Goal: Task Accomplishment & Management: Use online tool/utility

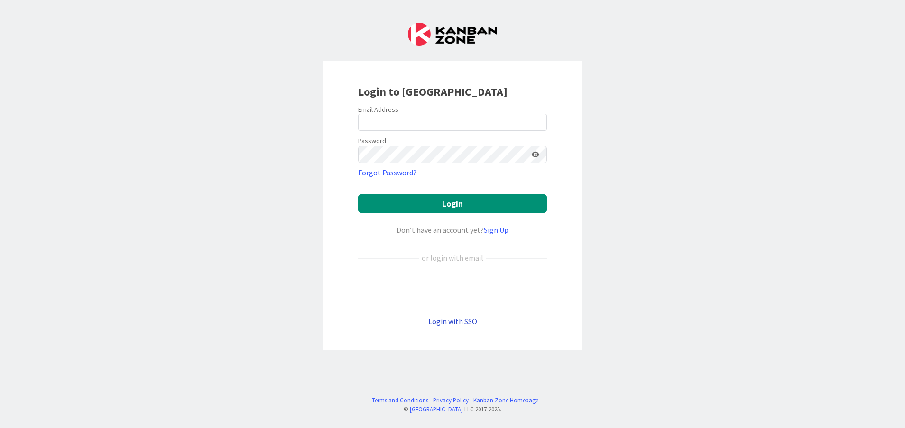
click at [450, 324] on link "Login with SSO" at bounding box center [452, 321] width 49 height 9
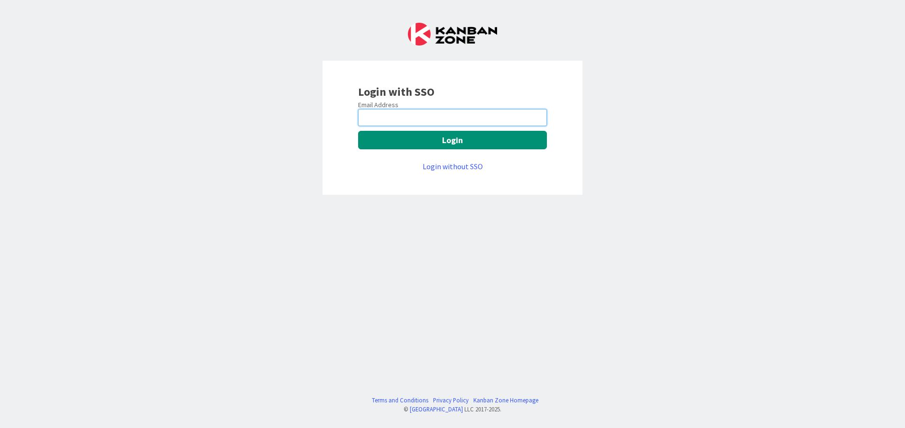
click at [422, 118] on input "email" at bounding box center [452, 117] width 189 height 17
type input "[PERSON_NAME][EMAIL_ADDRESS][DOMAIN_NAME]"
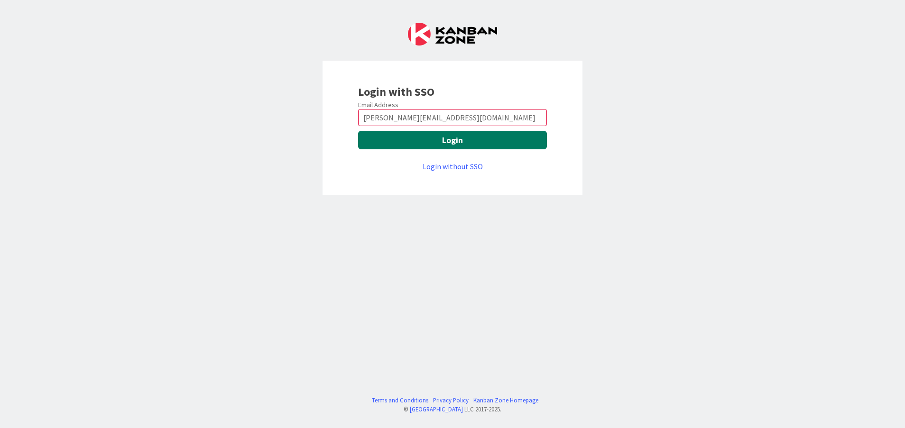
click at [412, 141] on button "Login" at bounding box center [452, 140] width 189 height 18
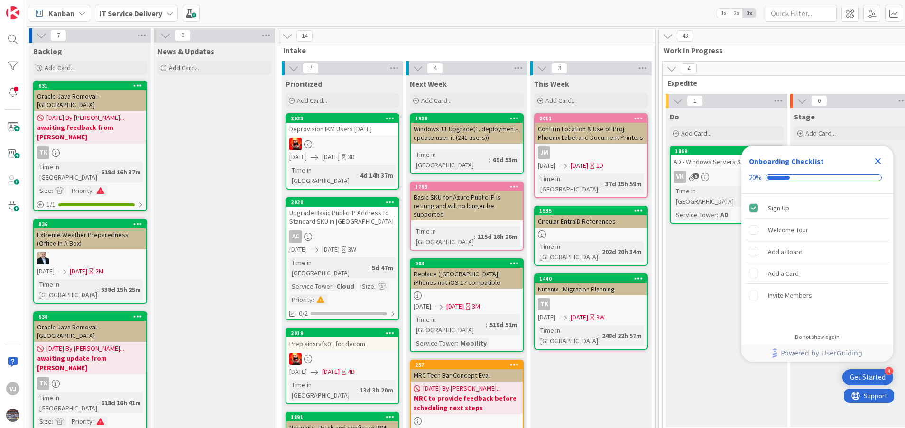
click at [882, 163] on icon "Close Checklist" at bounding box center [877, 161] width 11 height 11
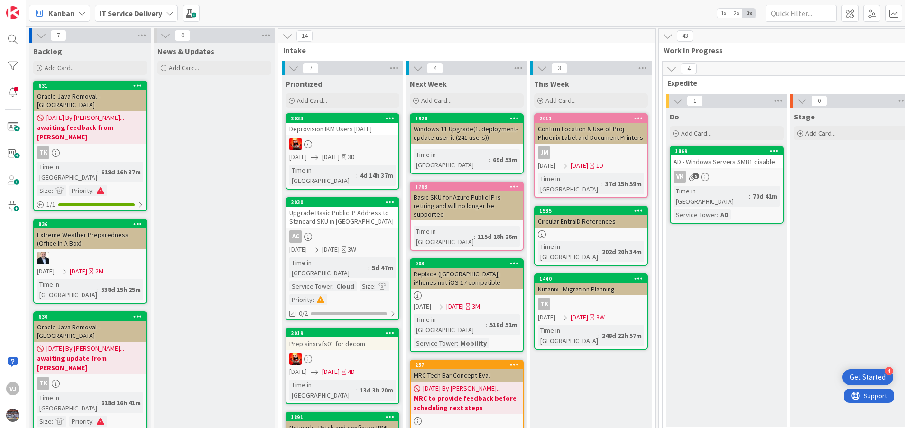
click at [688, 339] on div "Do Add Card... [DATE] - Windows Servers SMB1 disable VK 5 Time in [GEOGRAPHIC_D…" at bounding box center [726, 267] width 121 height 319
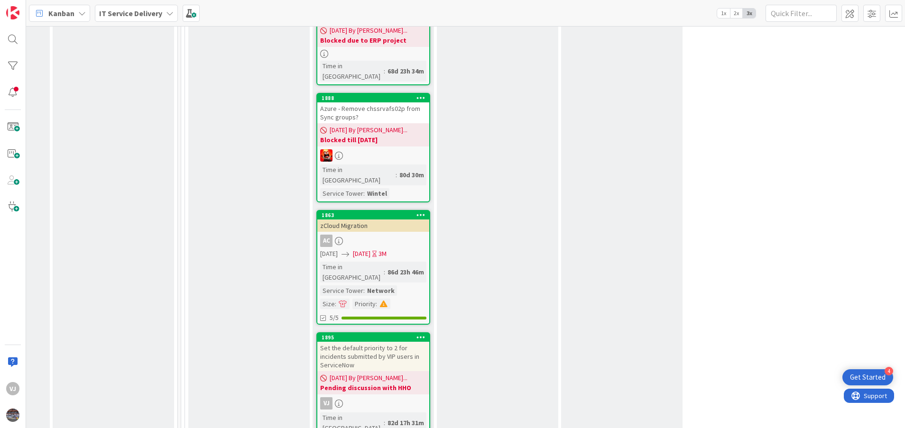
scroll to position [1957, 477]
click at [525, 297] on div "Stage Add Card... 2024 ServiceNow SSL certificate renewal [DATE] By [PERSON_NAM…" at bounding box center [497, 55] width 121 height 3057
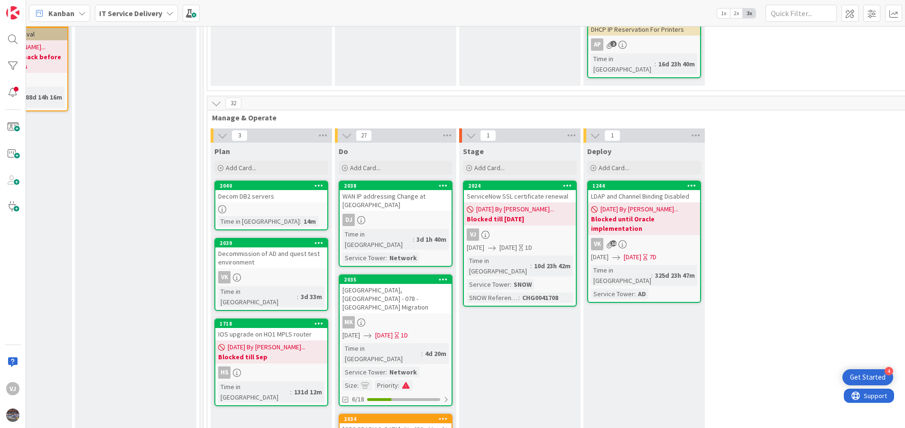
scroll to position [334, 455]
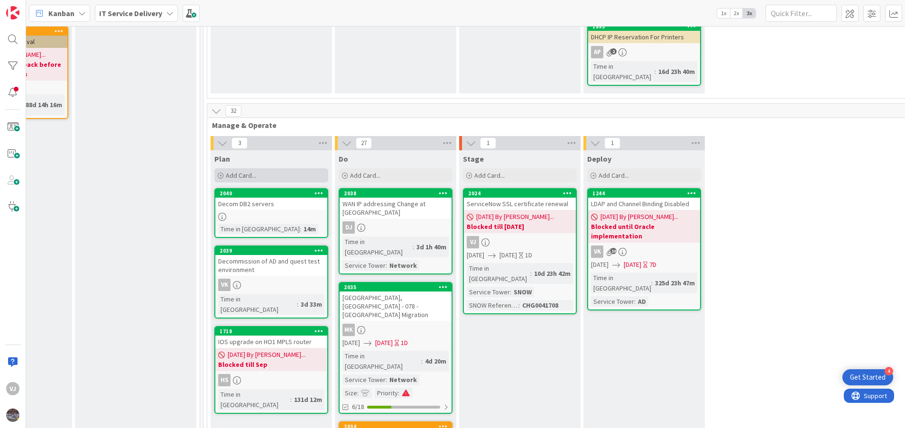
click at [240, 171] on span "Add Card..." at bounding box center [241, 175] width 30 height 9
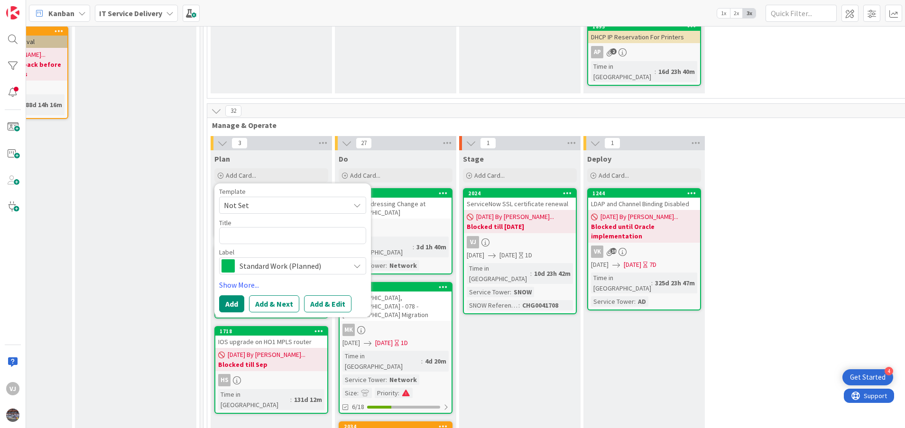
type textarea "x"
type textarea "S"
type textarea "x"
type textarea "Se"
type textarea "x"
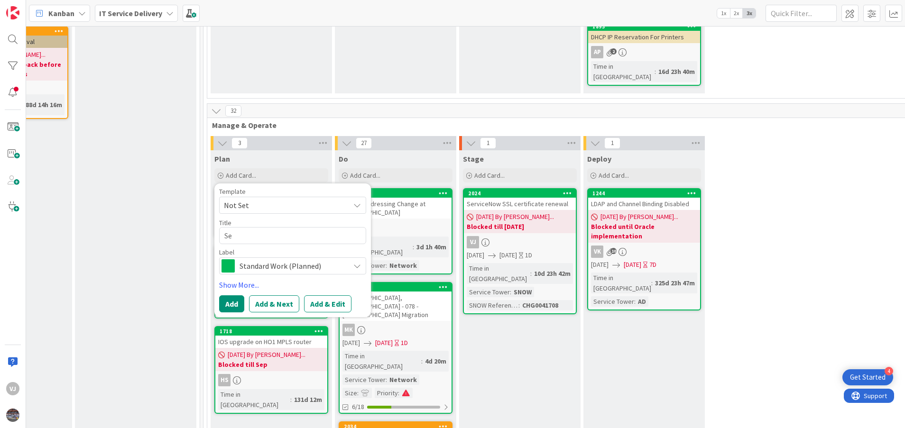
type textarea "Ser"
type textarea "x"
type textarea "Serv"
type textarea "x"
type textarea "Servi"
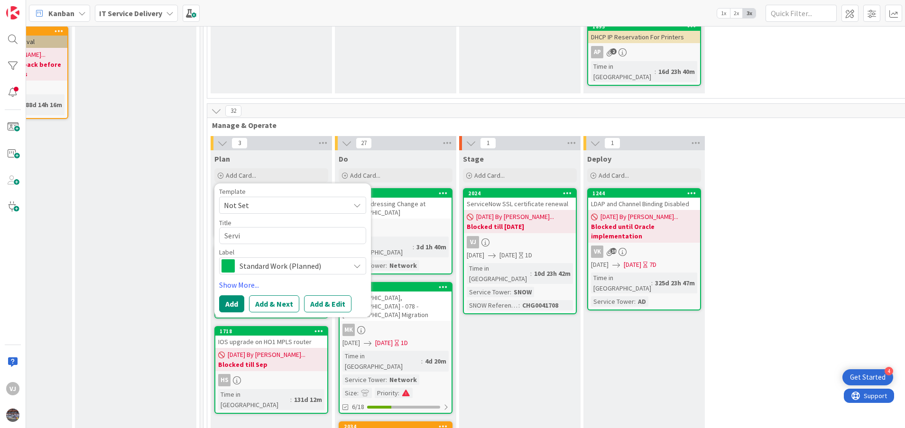
type textarea "x"
type textarea "Servic"
type textarea "x"
type textarea "Service"
type textarea "x"
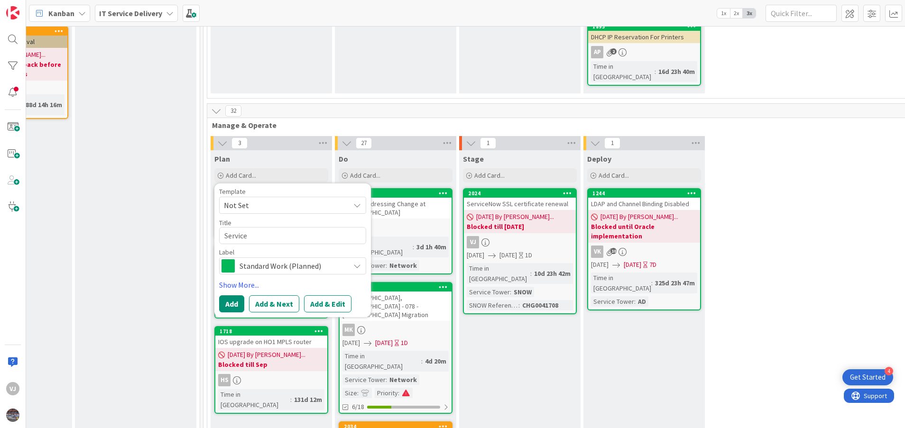
type textarea "ServiceN"
type textarea "x"
type textarea "ServiceNo"
type textarea "x"
type textarea "ServiceNow"
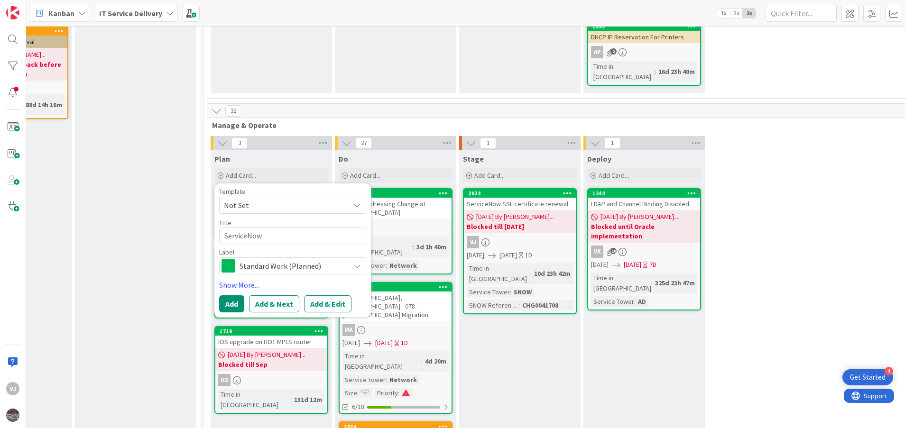
type textarea "x"
type textarea "ServiceNow"
type textarea "x"
type textarea "ServiceNow V"
type textarea "x"
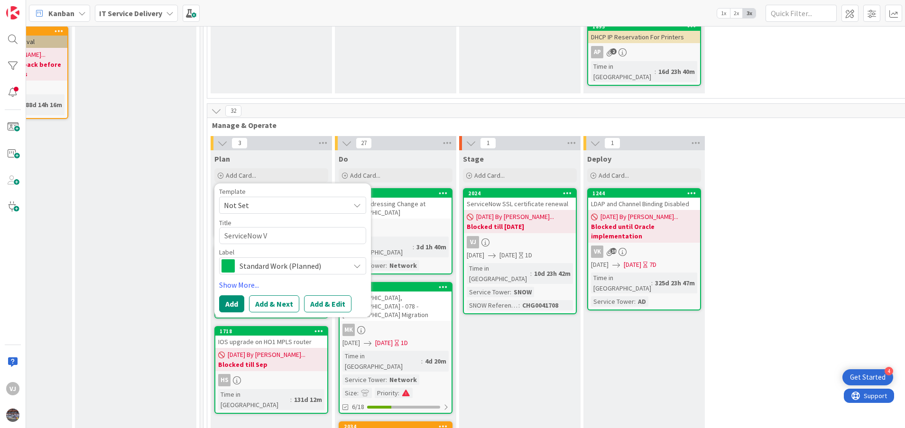
type textarea "ServiceNow Ve"
type textarea "x"
type textarea "ServiceNow Ver"
type textarea "x"
type textarea "ServiceNow Vers"
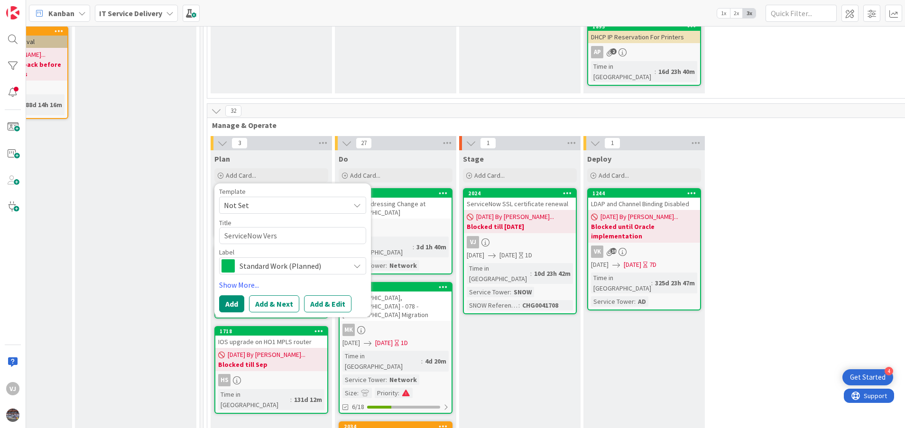
type textarea "x"
type textarea "ServiceNow Versi"
type textarea "x"
type textarea "ServiceNow Versio"
type textarea "x"
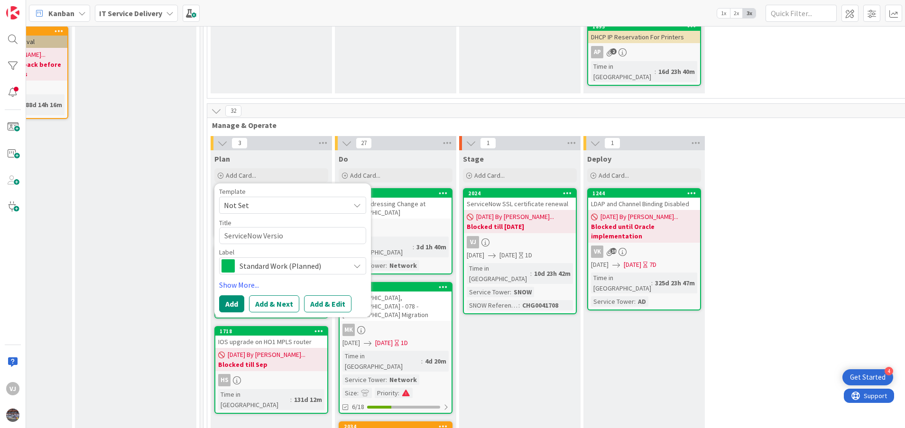
type textarea "ServiceNow Version"
type textarea "x"
type textarea "ServiceNow Version"
type textarea "x"
type textarea "ServiceNow Version U"
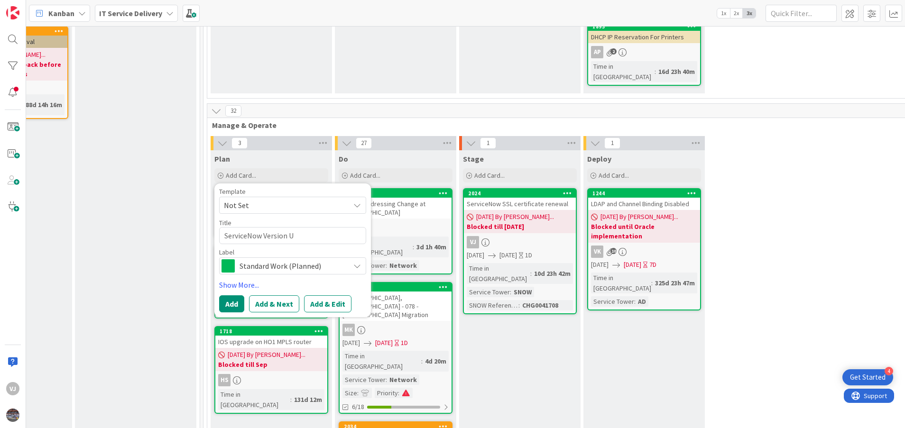
type textarea "x"
type textarea "ServiceNow Version Up"
type textarea "x"
type textarea "ServiceNow Version Upg"
type textarea "x"
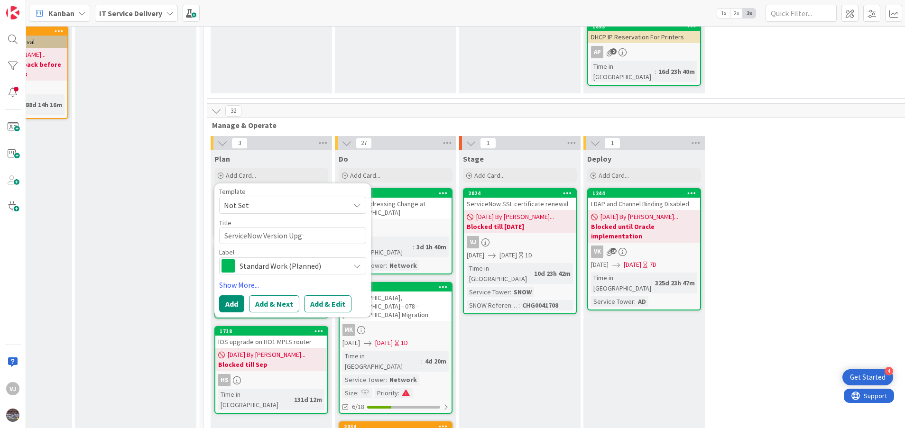
type textarea "ServiceNow Version Upgr"
type textarea "x"
type textarea "ServiceNow Version Upgra"
type textarea "x"
type textarea "ServiceNow Version Upgrad"
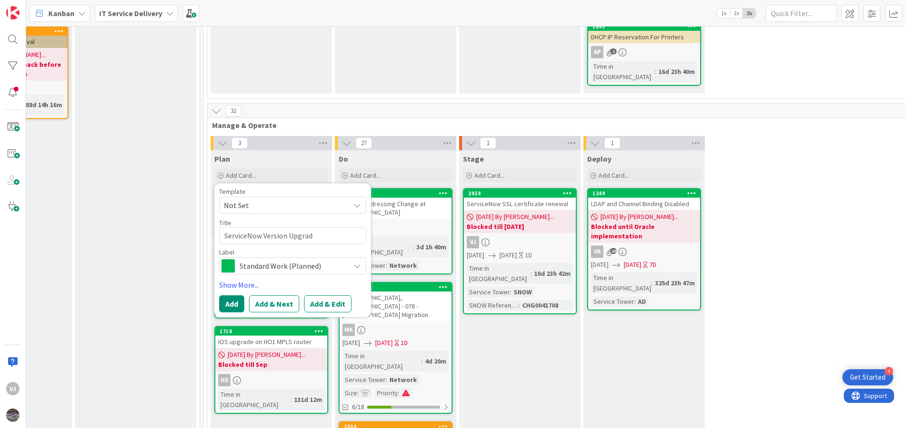
type textarea "x"
type textarea "ServiceNow Version Upgrade"
type textarea "x"
type textarea "ServiceNow Version Upgrade"
type textarea "x"
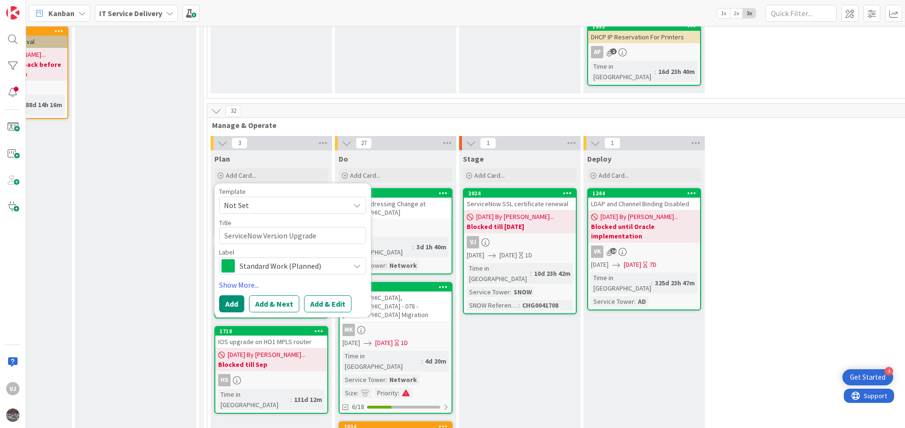
type textarea "ServiceNow Version Upgrade"
type textarea "x"
type textarea "ServiceNow Version Upgrade"
type textarea "x"
type textarea "ServiceNow Version Upgrade t"
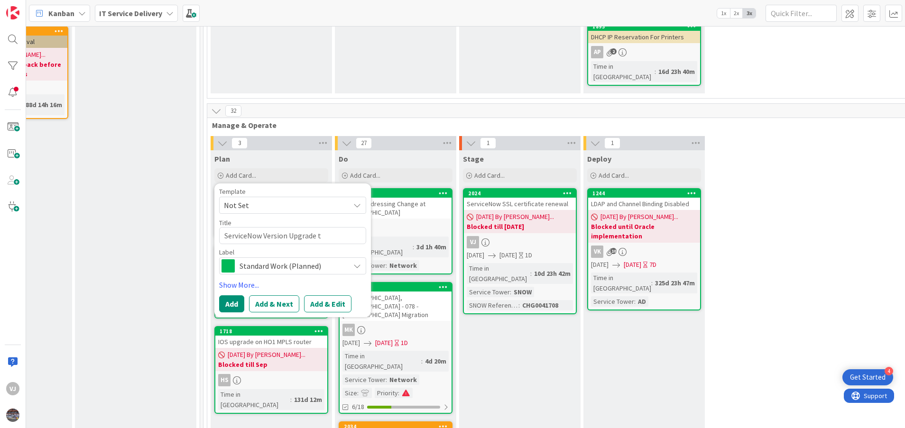
type textarea "x"
type textarea "ServiceNow Version Upgrade to"
type textarea "x"
type textarea "ServiceNow Version Upgrade to"
click at [234, 295] on button "Add" at bounding box center [231, 303] width 25 height 17
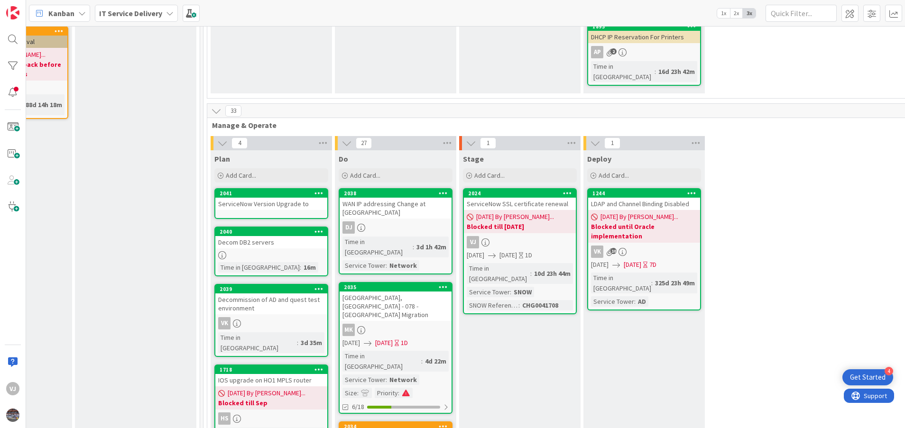
click at [265, 198] on div "ServiceNow Version Upgrade to" at bounding box center [271, 204] width 112 height 12
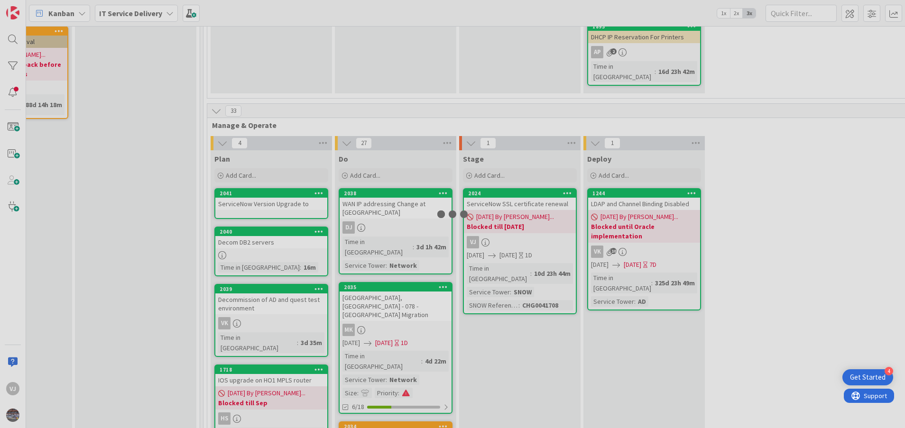
click at [265, 169] on div "7 Backlog Add Card... 631 Oracle Java Removal - [GEOGRAPHIC_DATA] [DATE] By [PE…" at bounding box center [465, 227] width 879 height 402
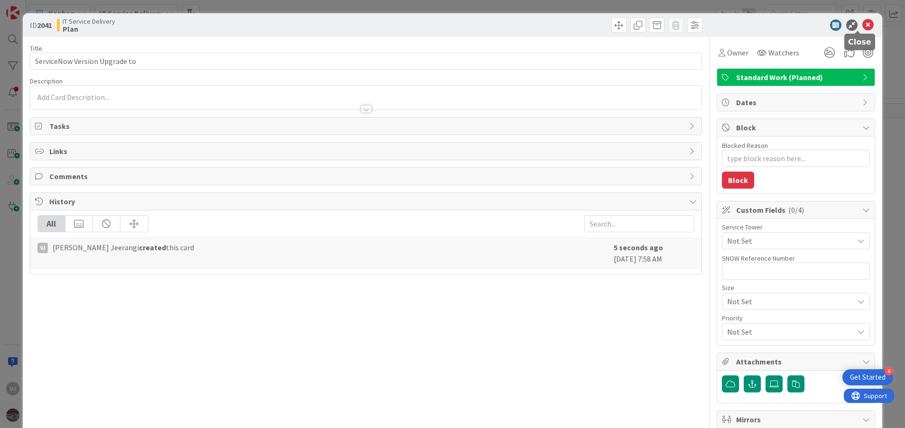
click at [862, 21] on icon at bounding box center [867, 24] width 11 height 11
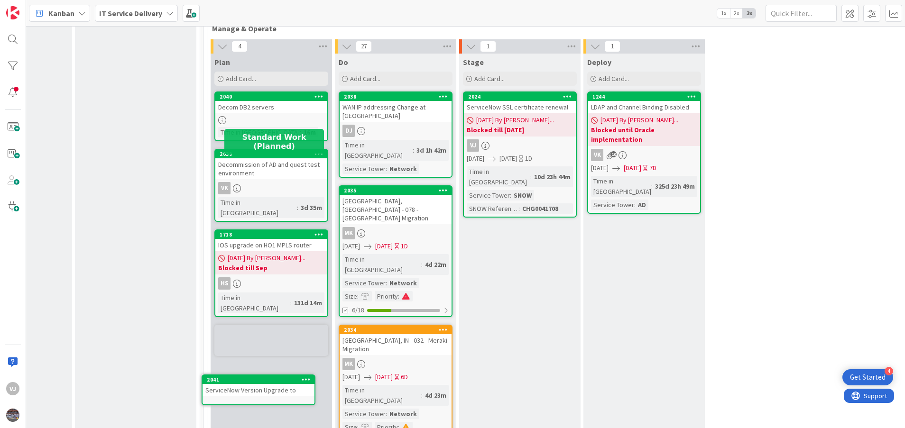
scroll to position [448, 455]
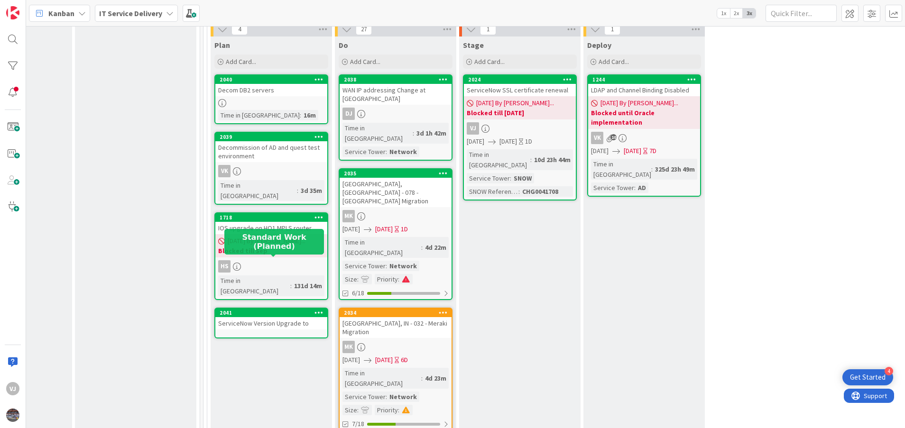
click at [257, 310] on div "2041" at bounding box center [274, 313] width 108 height 7
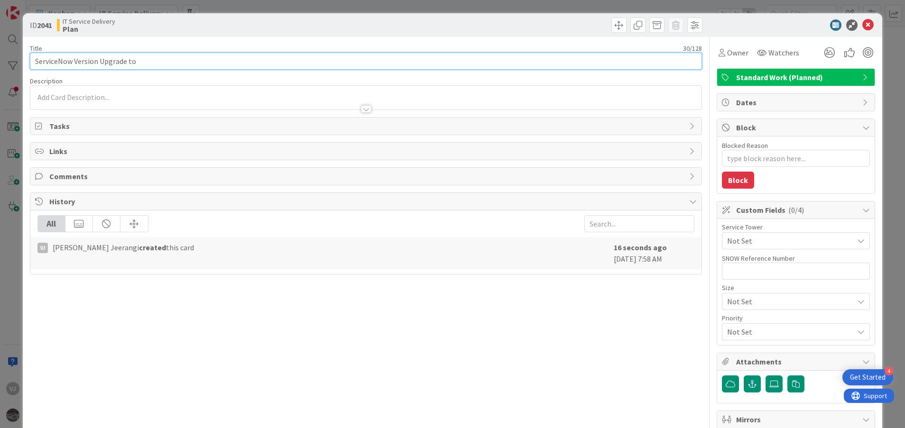
click at [151, 60] on input "ServiceNow Version Upgrade to" at bounding box center [366, 61] width 672 height 17
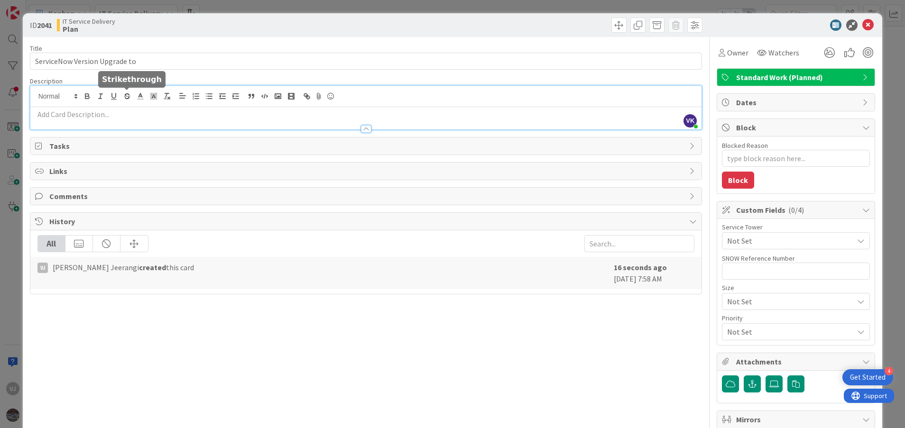
click at [121, 97] on div "VK [PERSON_NAME] Jeerangi just joined" at bounding box center [365, 108] width 671 height 44
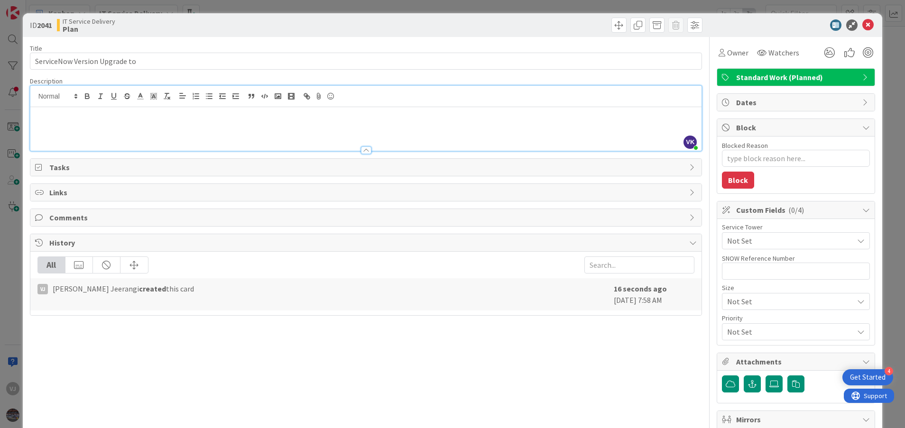
type textarea "x"
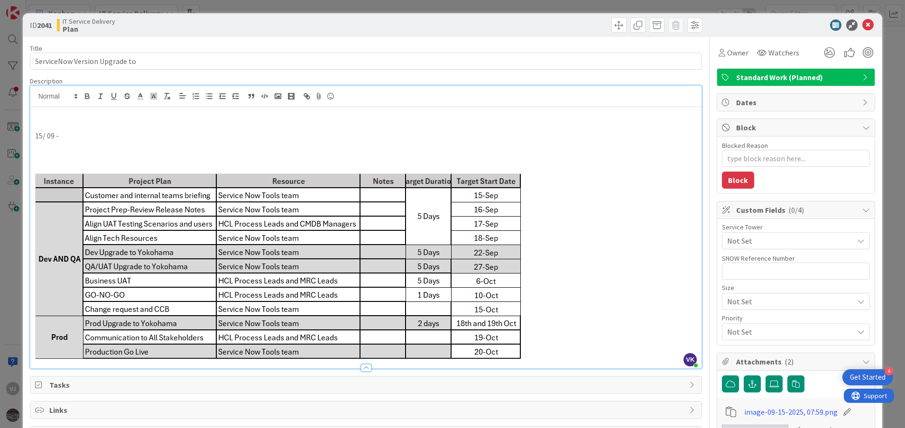
type textarea "x"
click at [83, 127] on p at bounding box center [366, 125] width 662 height 11
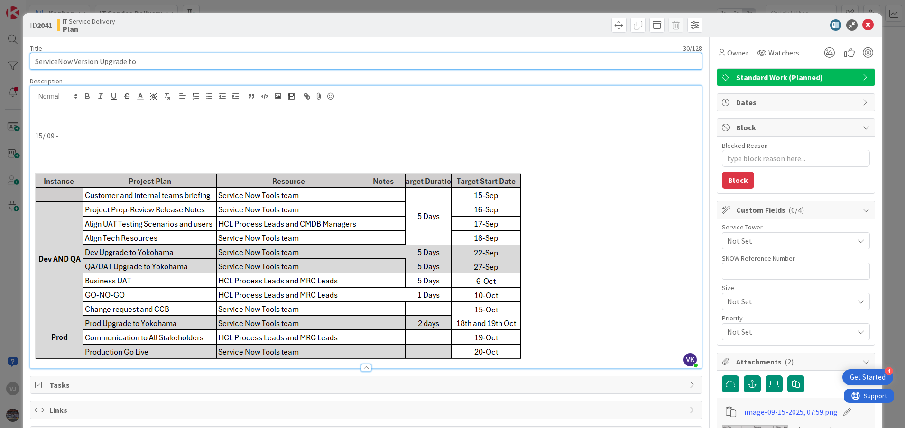
click at [145, 62] on input "ServiceNow Version Upgrade to" at bounding box center [366, 61] width 672 height 17
paste input "[GEOGRAPHIC_DATA]"
type input "ServiceNow Version Upgrade to [GEOGRAPHIC_DATA]"
type textarea "x"
type input "ServiceNow Version Upgrade to [GEOGRAPHIC_DATA]"
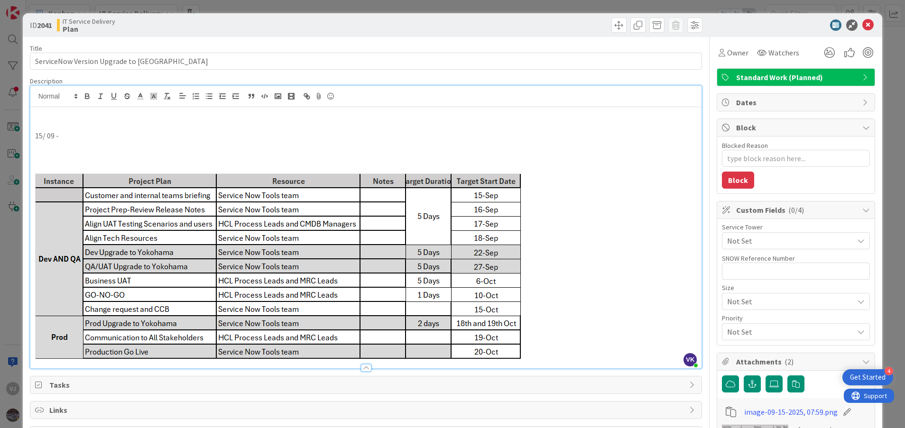
click at [101, 133] on p "15/ 09 -" at bounding box center [366, 135] width 662 height 11
click at [42, 156] on p at bounding box center [366, 157] width 662 height 11
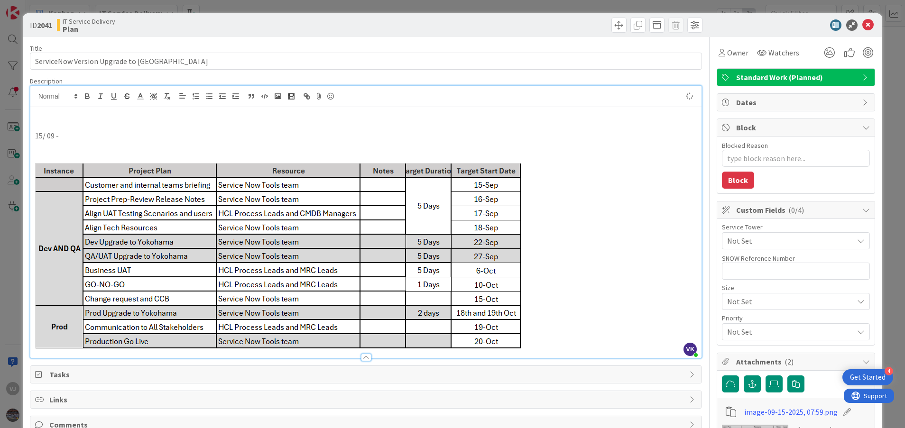
click at [86, 134] on p "15/ 09 -" at bounding box center [366, 135] width 662 height 11
click at [179, 142] on p at bounding box center [366, 146] width 662 height 11
click at [156, 135] on p "15/ 09 - The below the Plan for the" at bounding box center [366, 135] width 662 height 11
click at [297, 136] on p "15/ 09 - Please find the below is the ServiceNow version upgrade plan for the" at bounding box center [366, 135] width 662 height 11
click at [862, 25] on icon at bounding box center [867, 24] width 11 height 11
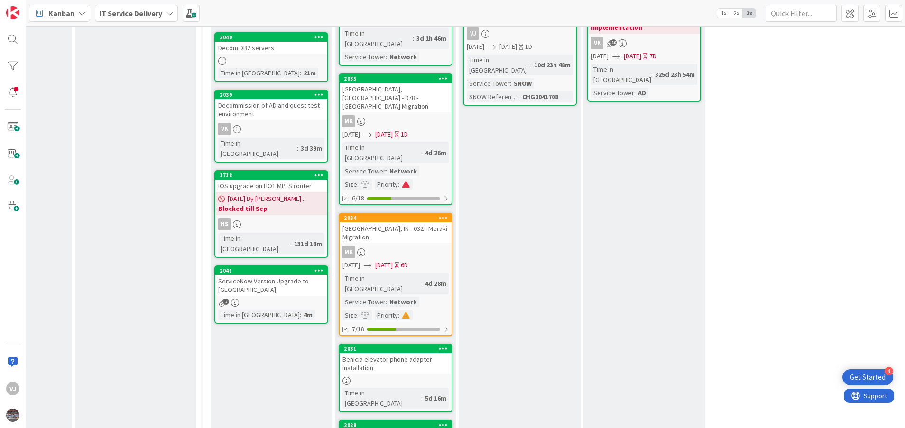
click at [275, 275] on div "ServiceNow Version Upgrade to [GEOGRAPHIC_DATA]" at bounding box center [271, 285] width 112 height 21
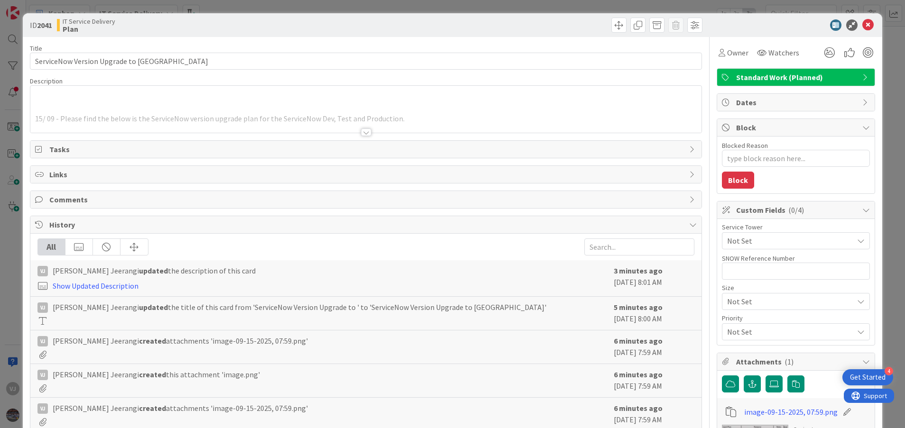
type textarea "x"
click at [362, 135] on div at bounding box center [366, 132] width 10 height 8
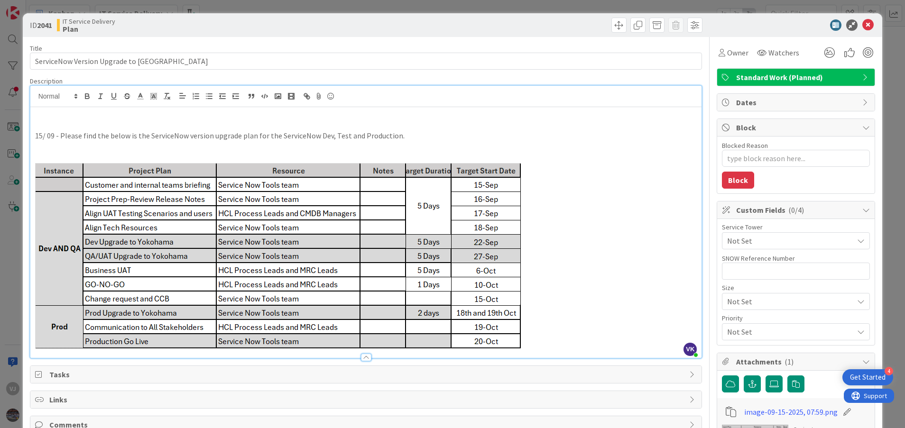
click at [412, 137] on p "15/ 09 - Please find the below is the ServiceNow version upgrade plan for the S…" at bounding box center [366, 135] width 662 height 11
click at [437, 136] on p "15/ 09 - Please find the below is the ServiceNow version upgrade plan for the S…" at bounding box center [366, 135] width 662 height 11
click at [465, 135] on p "15/ 09 - Please find the below is the ServiceNow version upgrade plan for the S…" at bounding box center [366, 135] width 662 height 11
type textarea "x"
click at [862, 24] on icon at bounding box center [867, 24] width 11 height 11
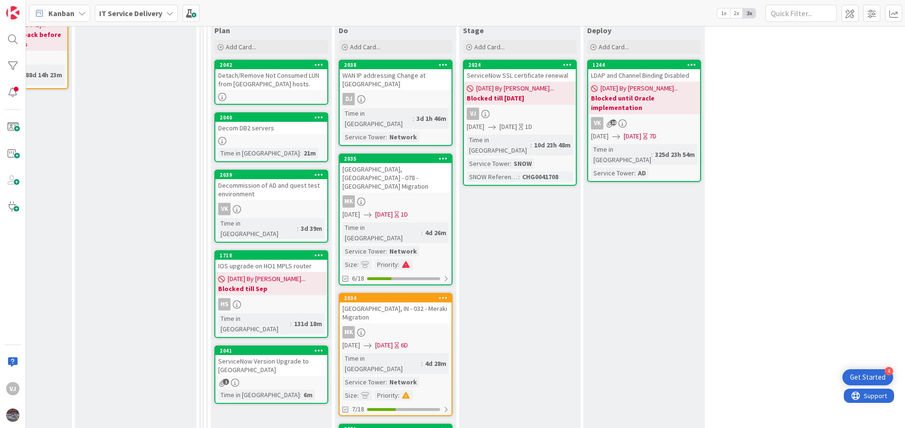
scroll to position [363, 455]
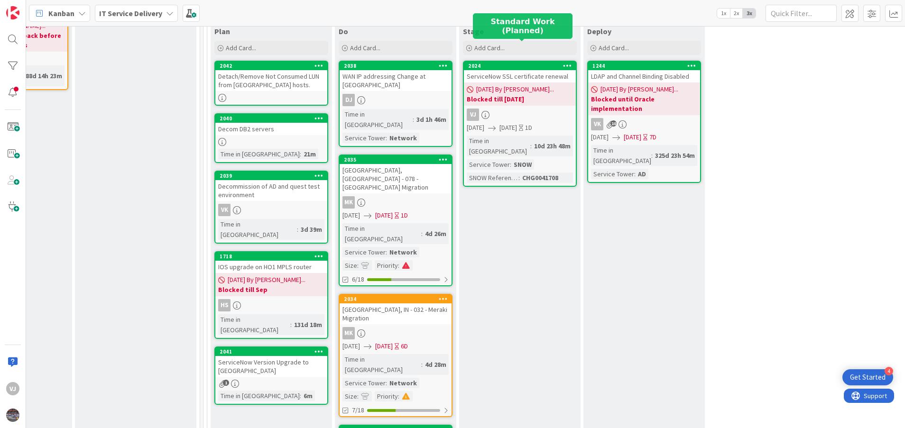
click at [515, 63] on div "2024" at bounding box center [522, 66] width 108 height 7
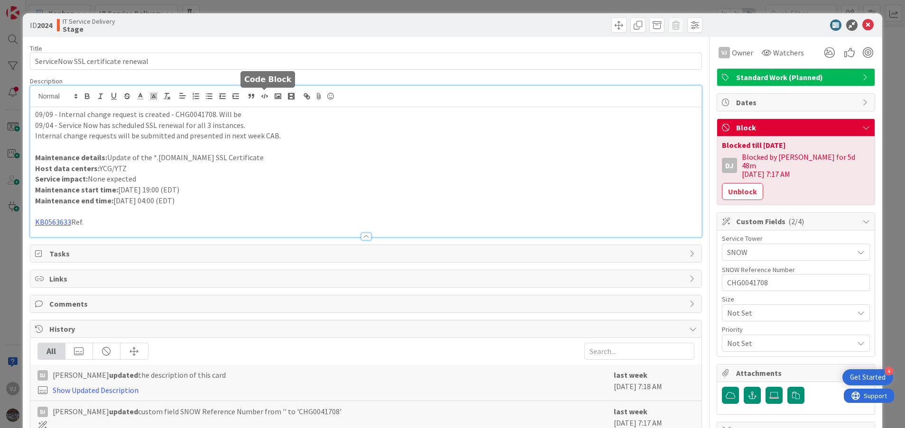
click at [262, 94] on div "09/09 - Internal change request is created - CHG0041708. Will be 09/04 - Servic…" at bounding box center [365, 161] width 671 height 151
click at [34, 115] on div "09/09 - Internal change request is created - CHG0041708. Will be 09/04 - Servic…" at bounding box center [365, 172] width 671 height 130
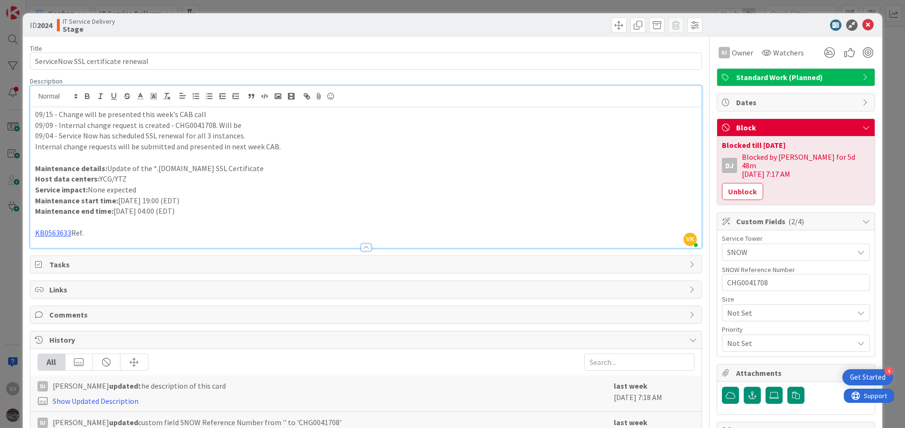
click at [219, 118] on p "09/15 - Change will be presented this week's CAB call" at bounding box center [366, 114] width 662 height 11
click at [862, 24] on icon at bounding box center [867, 24] width 11 height 11
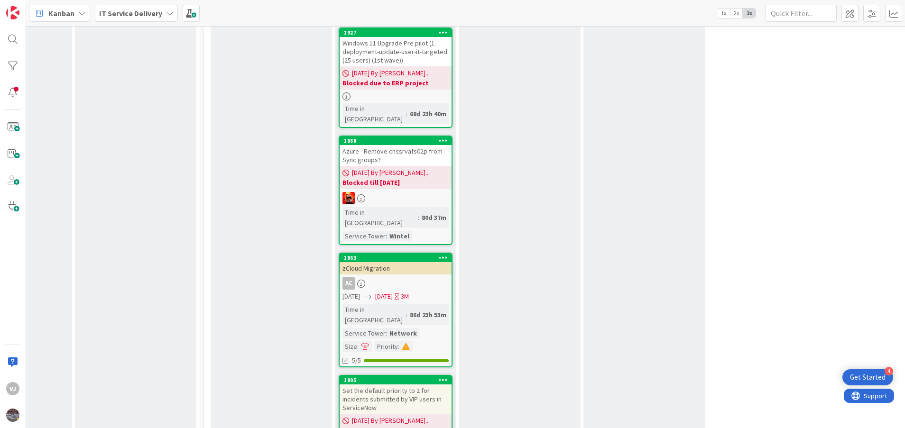
scroll to position [1850, 455]
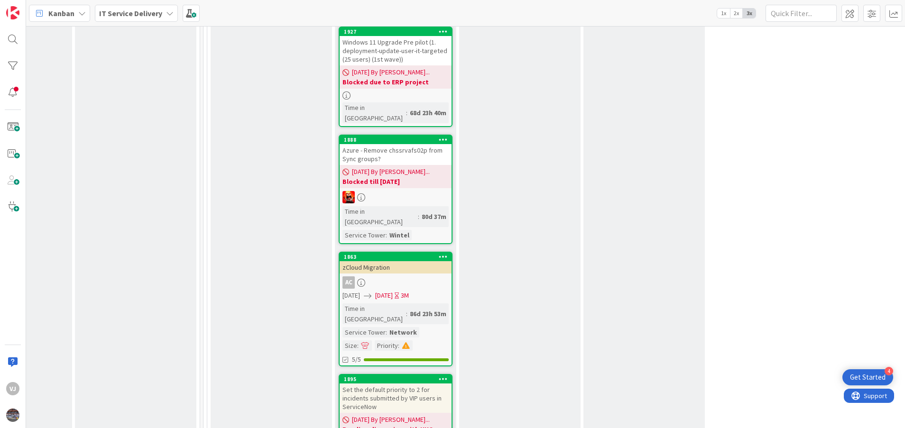
click at [550, 271] on div "Stage Add Card... 2024 ServiceNow SSL certificate renewal [DATE] By [PERSON_NAM…" at bounding box center [519, 81] width 121 height 3090
click at [503, 323] on div "Stage Add Card... 2024 ServiceNow SSL certificate renewal [DATE] By [PERSON_NAM…" at bounding box center [519, 81] width 121 height 3090
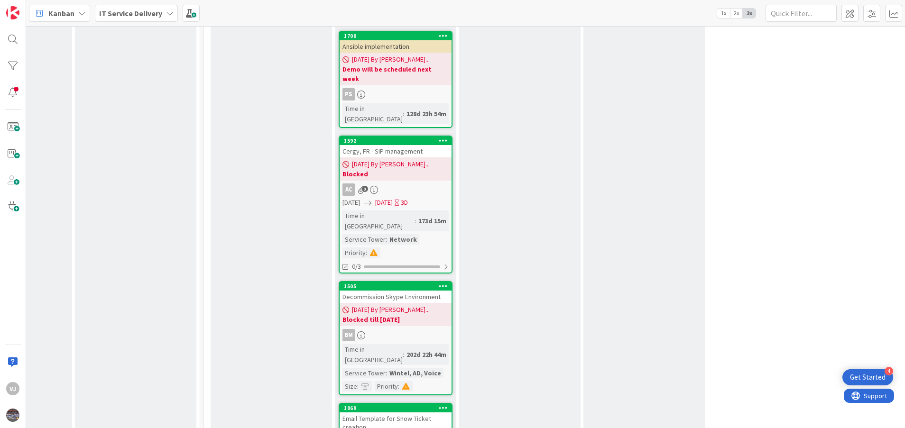
scroll to position [2560, 455]
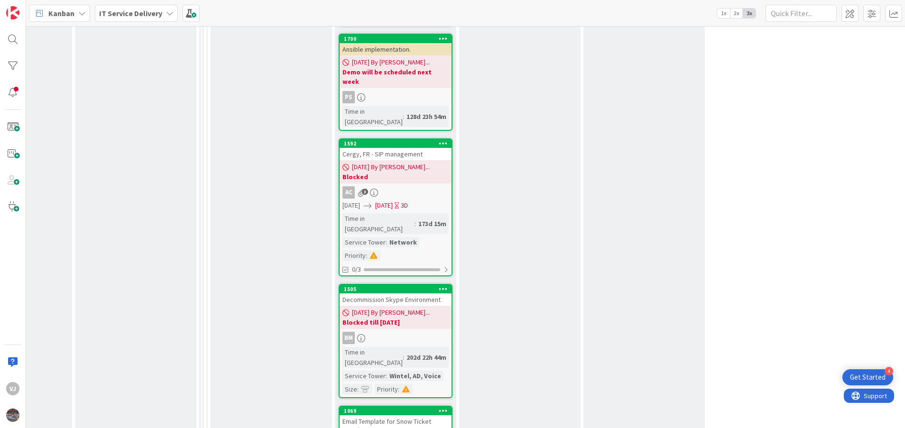
click at [392, 415] on div "Email Template for Snow Ticket creation" at bounding box center [395, 425] width 112 height 21
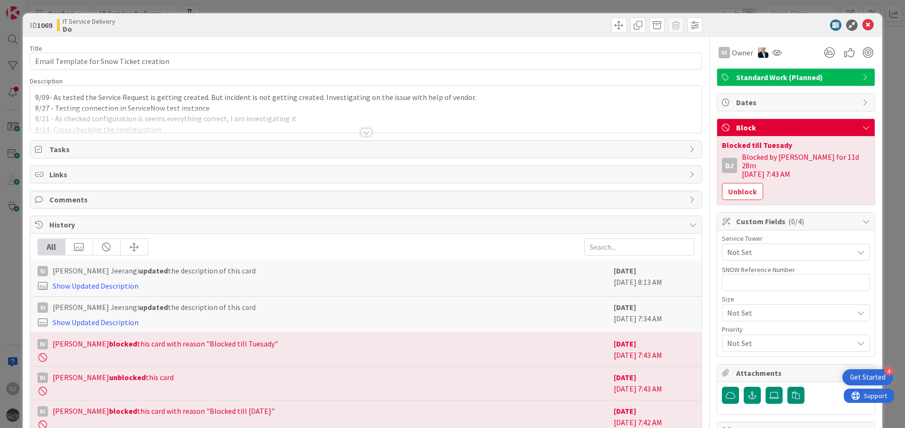
click at [354, 132] on div at bounding box center [365, 121] width 671 height 24
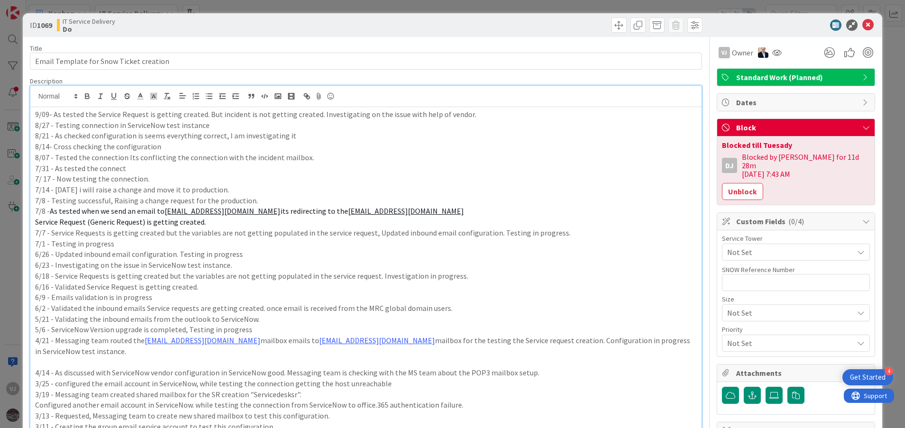
click at [414, 124] on p "8/27 - Testing connection in ServiceNow test instance" at bounding box center [366, 125] width 662 height 11
click at [34, 116] on div "9/09- As tested the Service Request is getting created. But incident is not get…" at bounding box center [365, 376] width 671 height 539
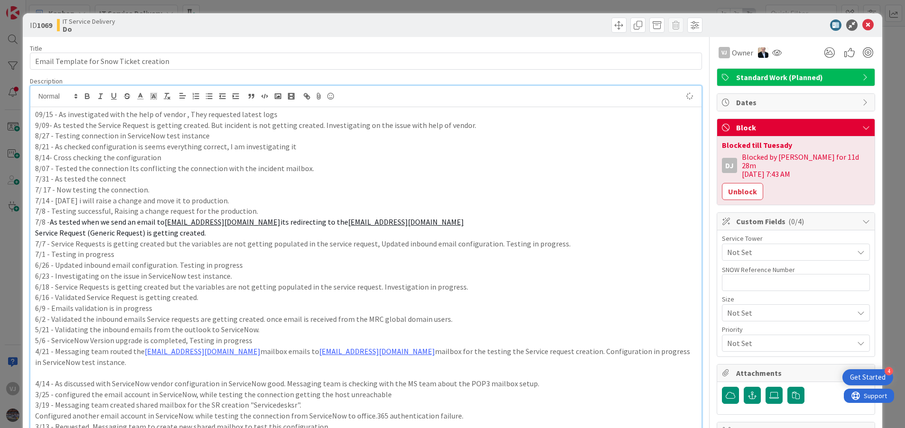
click at [285, 113] on p "09/15 - As investigated with the help of vendor , They requested latest logs" at bounding box center [366, 114] width 662 height 11
